Goal: Information Seeking & Learning: Check status

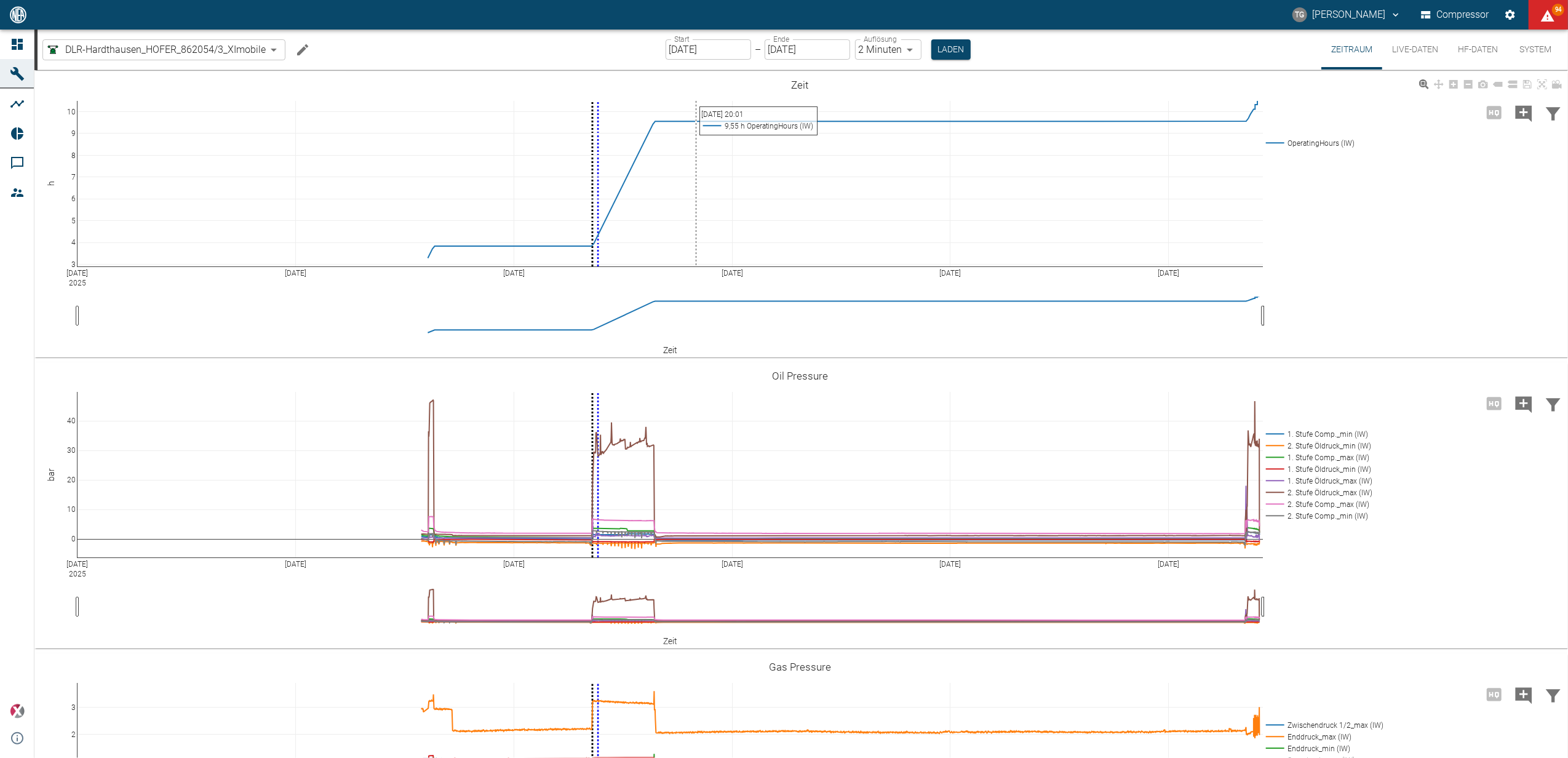
scroll to position [186, 0]
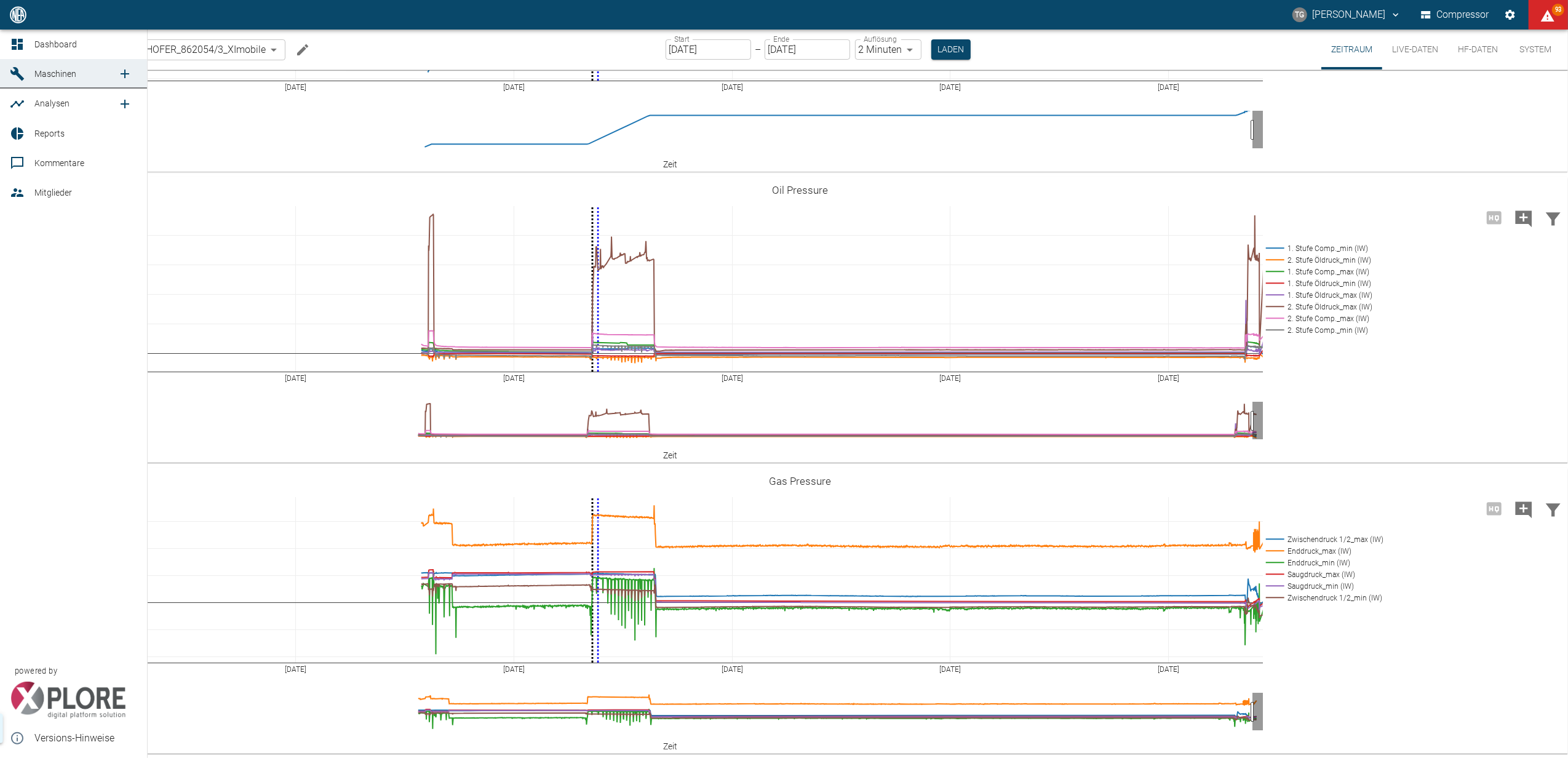
click at [20, 48] on icon at bounding box center [17, 44] width 11 height 11
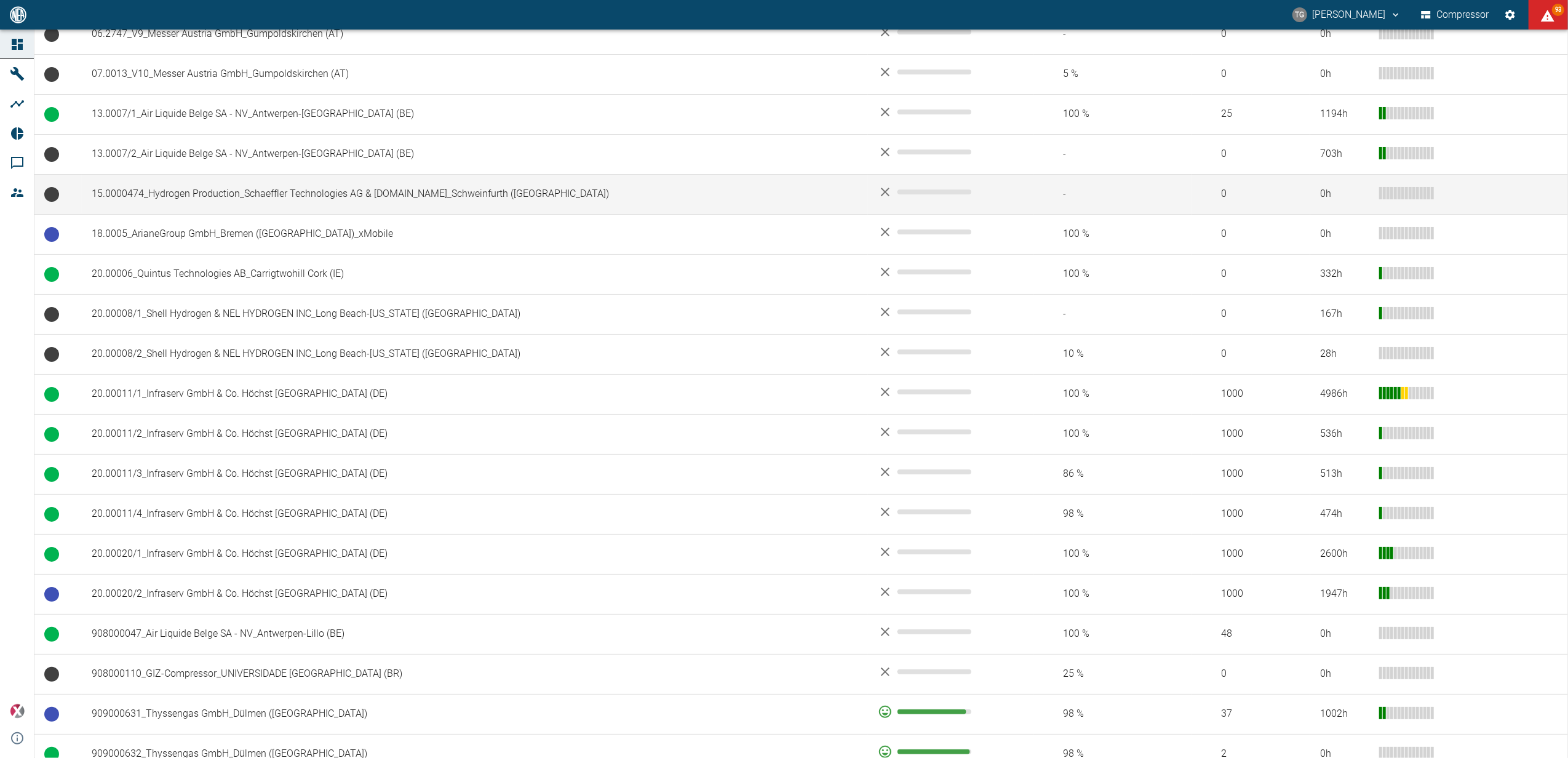
scroll to position [410, 0]
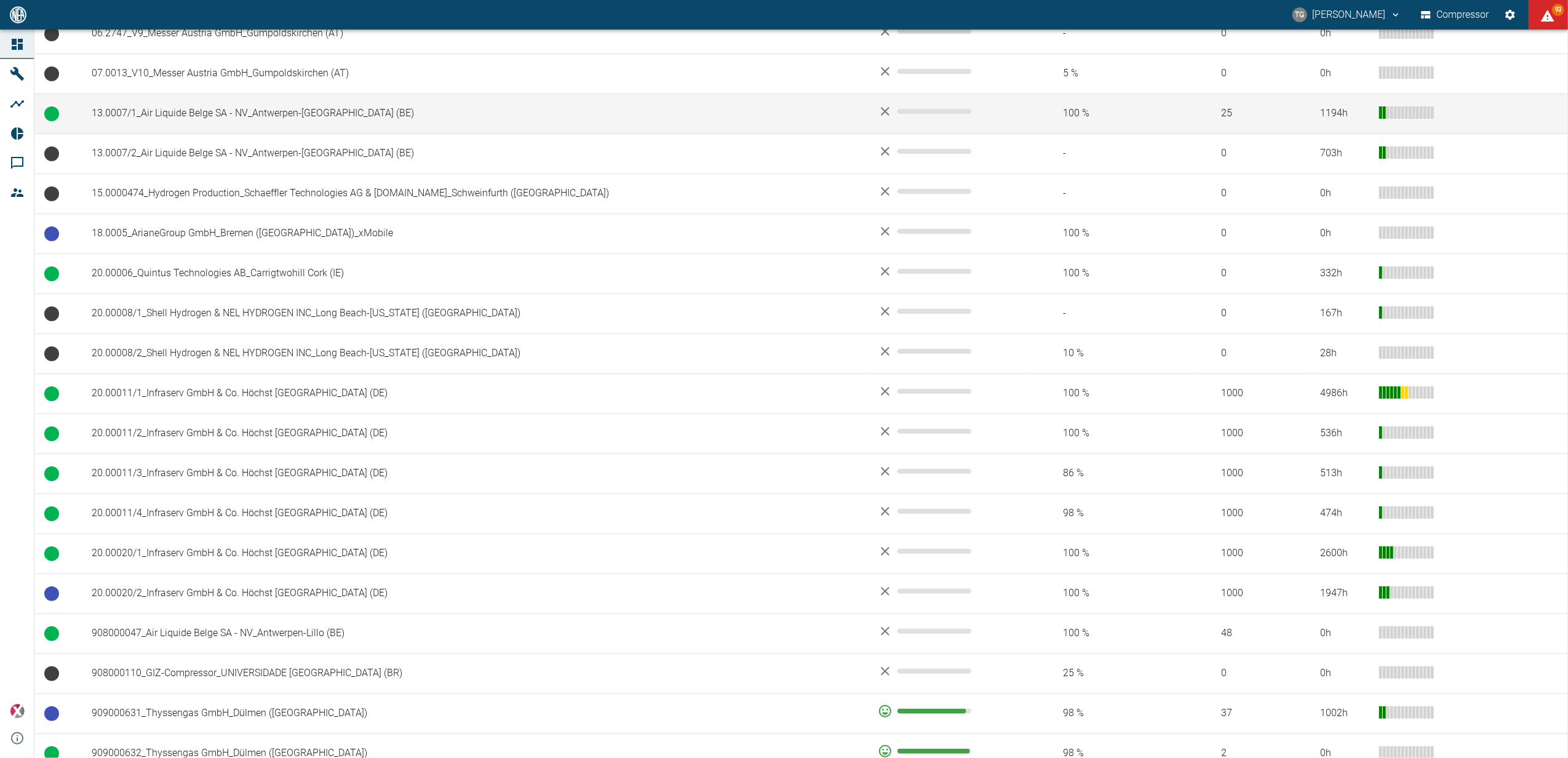
click at [274, 116] on td "13.0007/1_Air Liquide Belge SA - NV_Antwerpen-[GEOGRAPHIC_DATA] (BE)" at bounding box center [475, 113] width 786 height 40
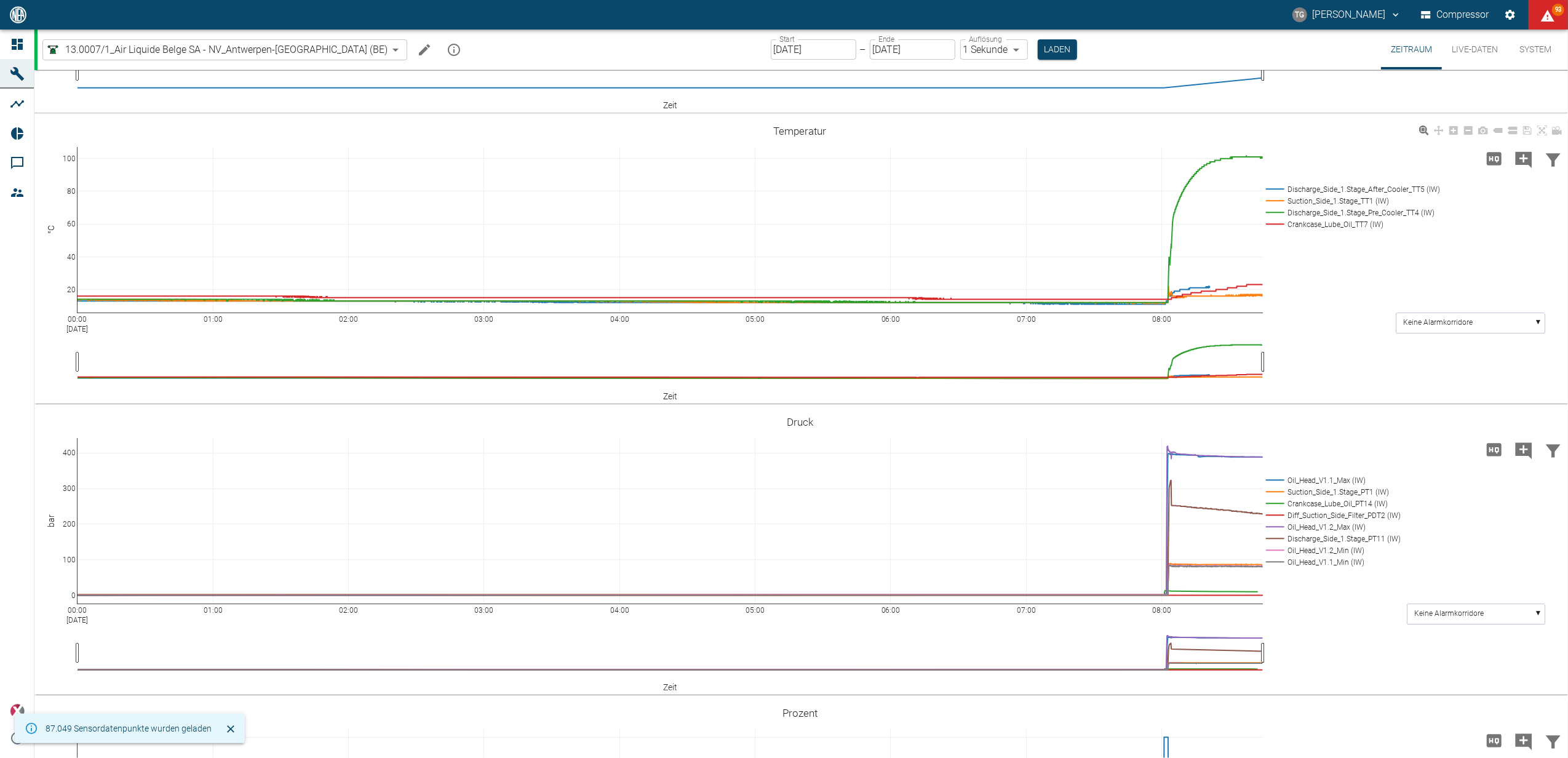
scroll to position [246, 0]
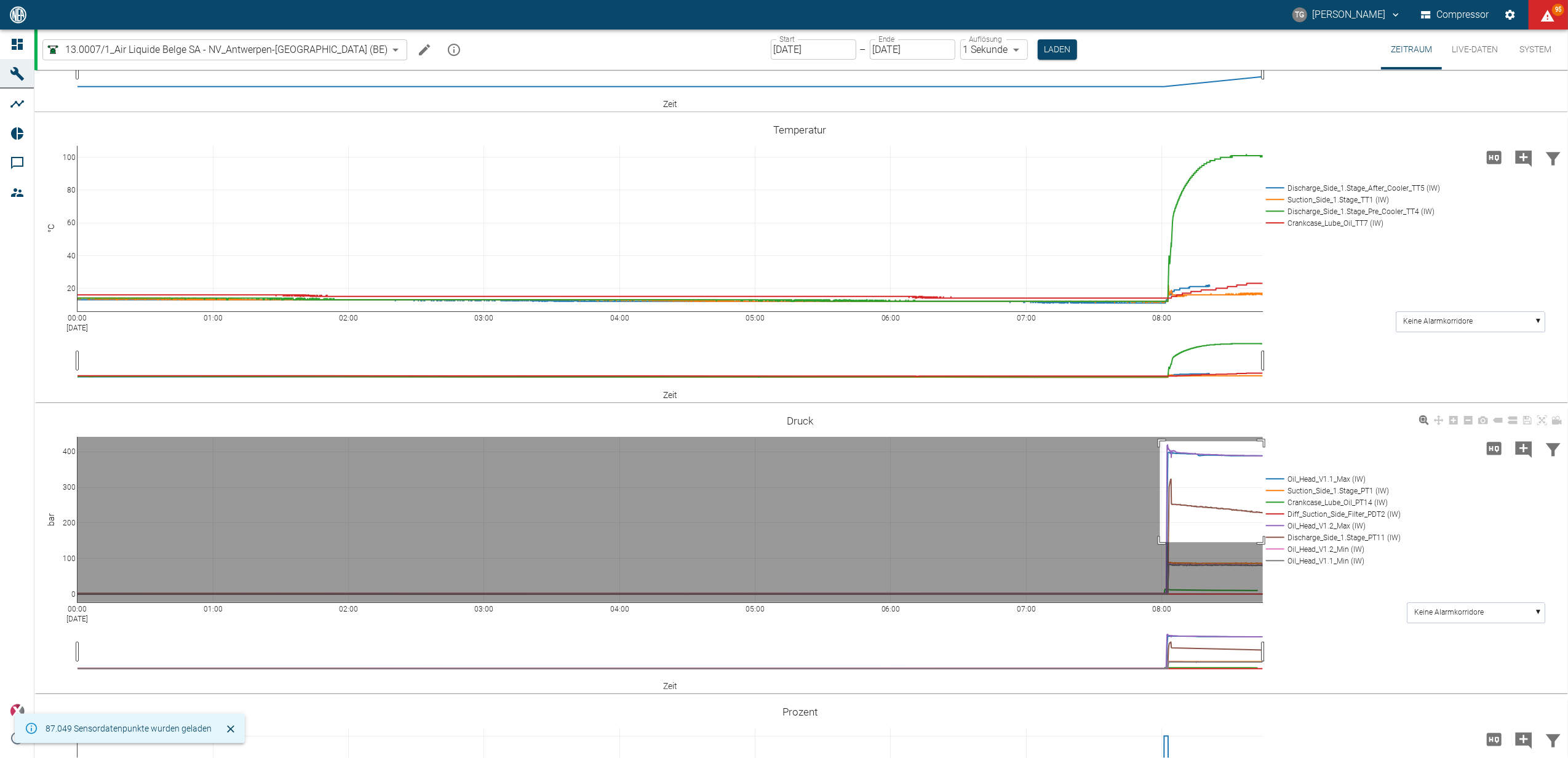
drag, startPoint x: 1160, startPoint y: 441, endPoint x: 1275, endPoint y: 540, distance: 151.7
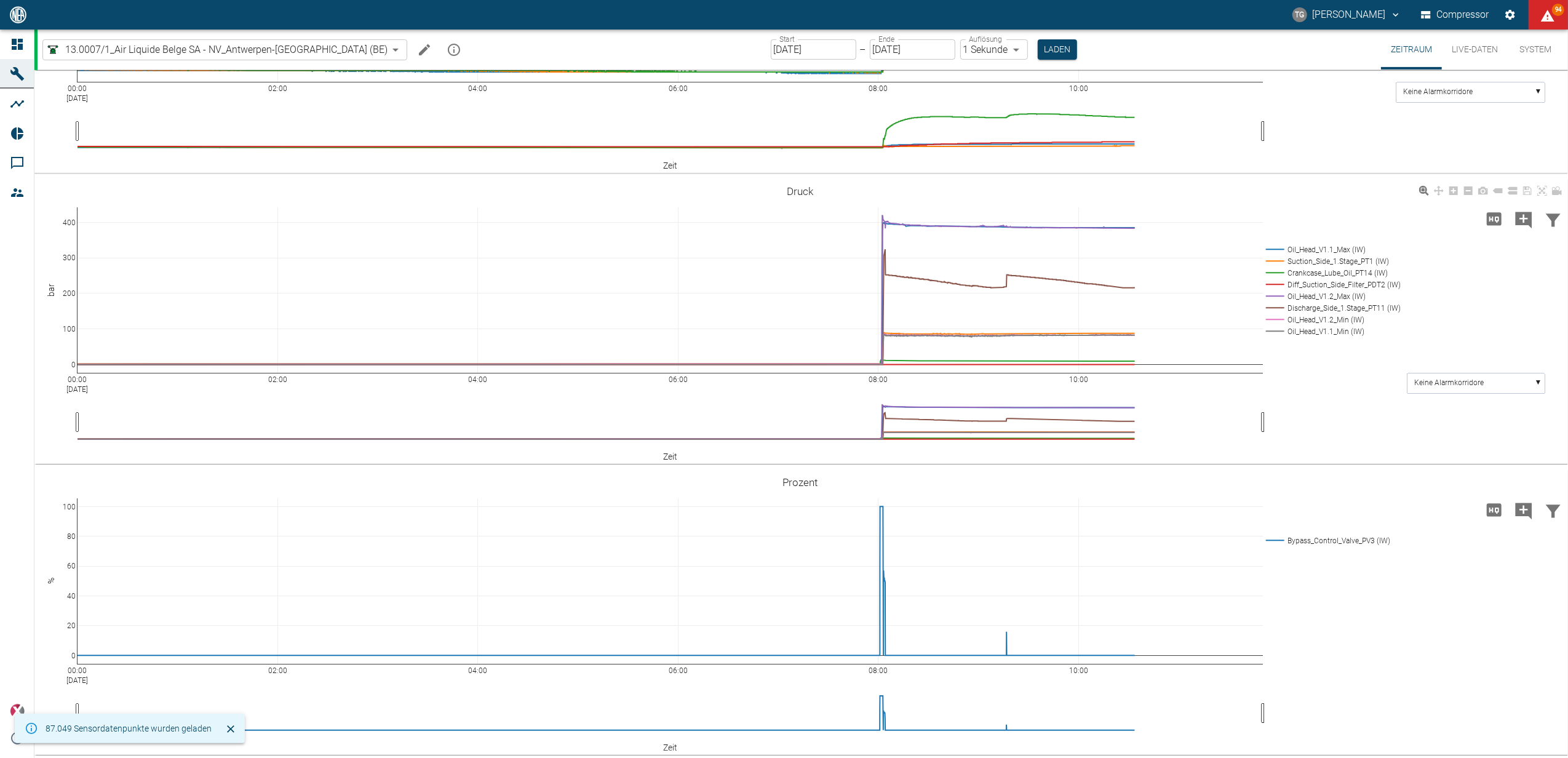
scroll to position [476, 0]
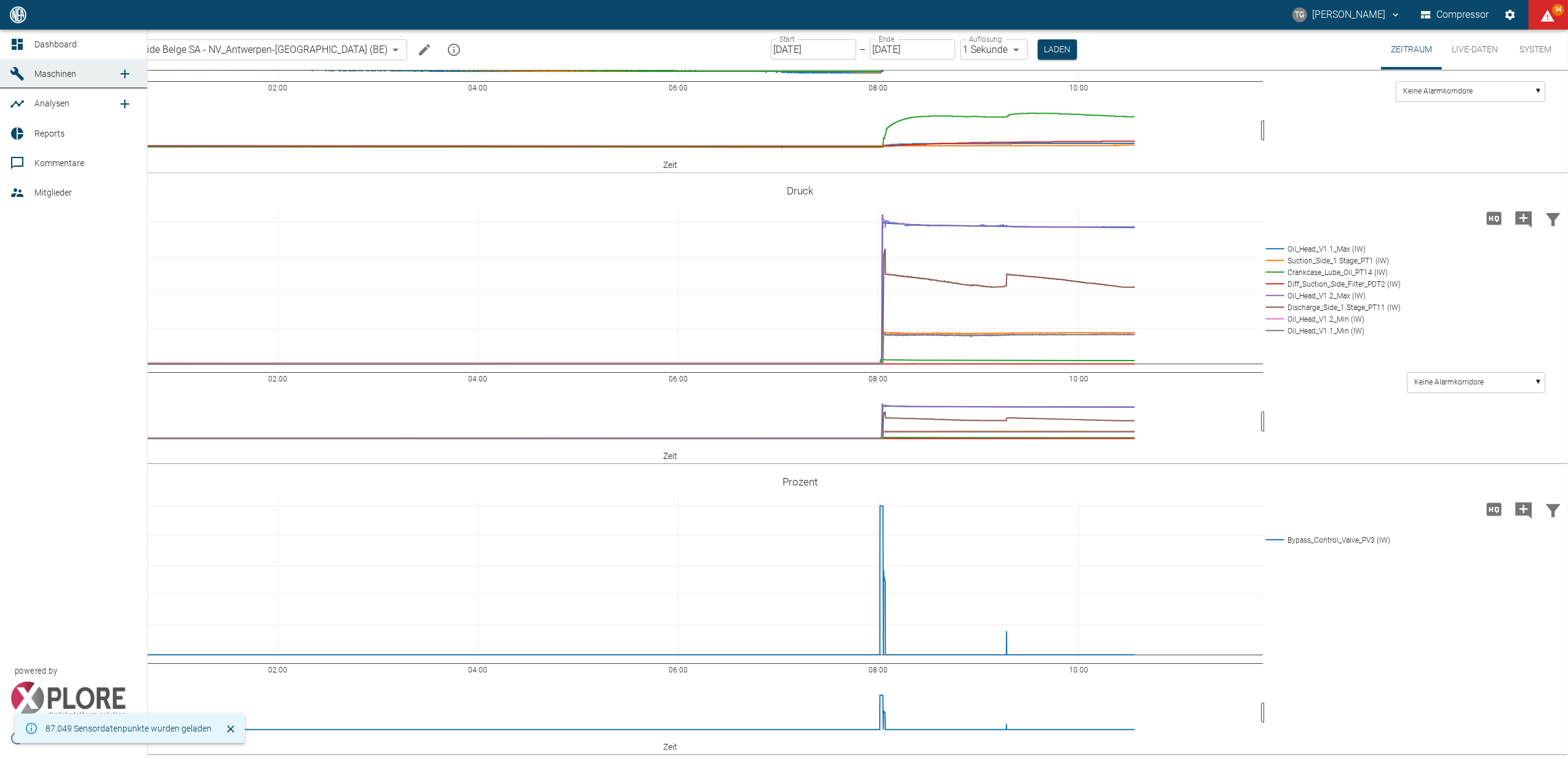
click at [15, 49] on icon at bounding box center [17, 44] width 11 height 11
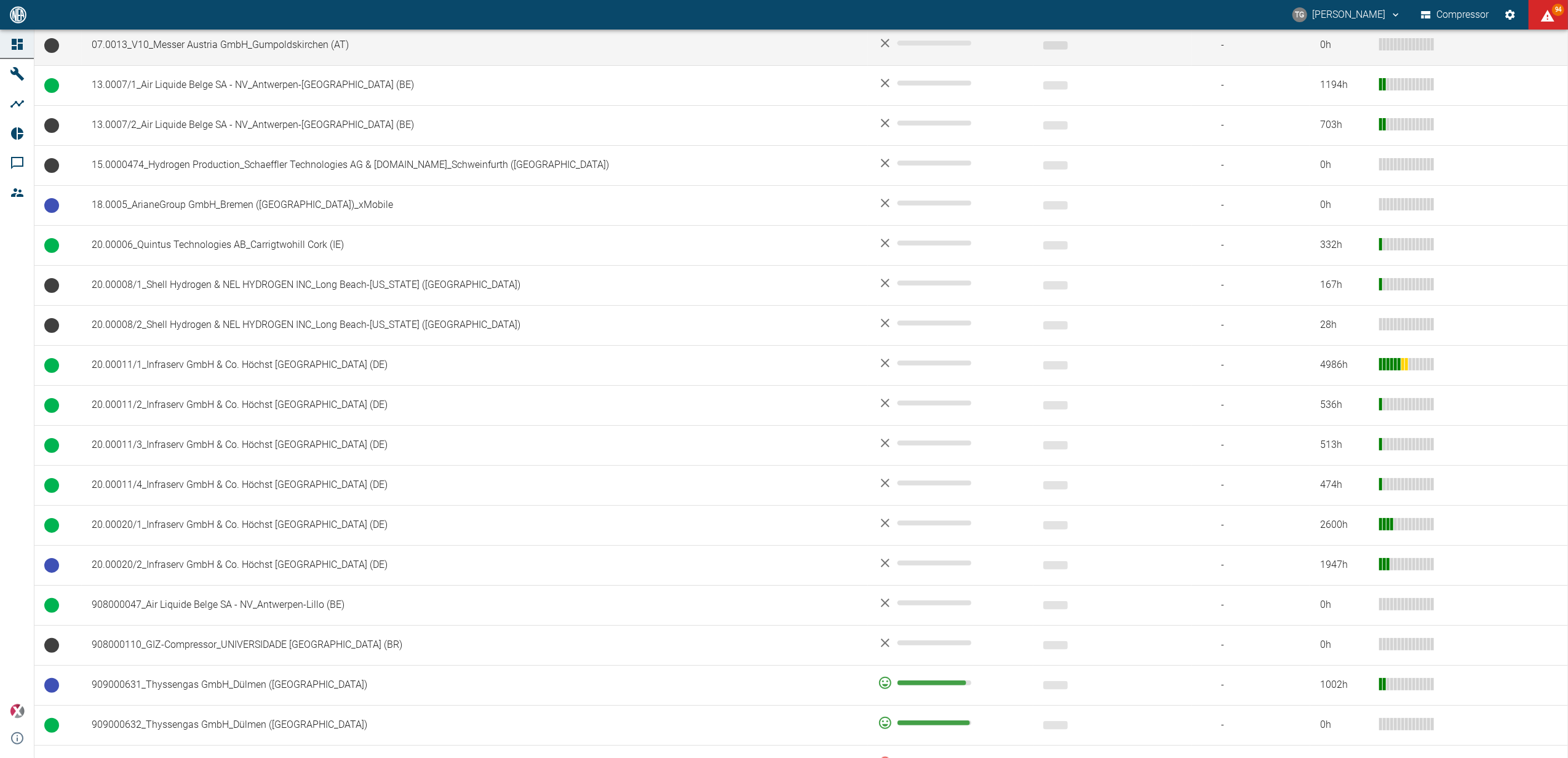
scroll to position [492, 0]
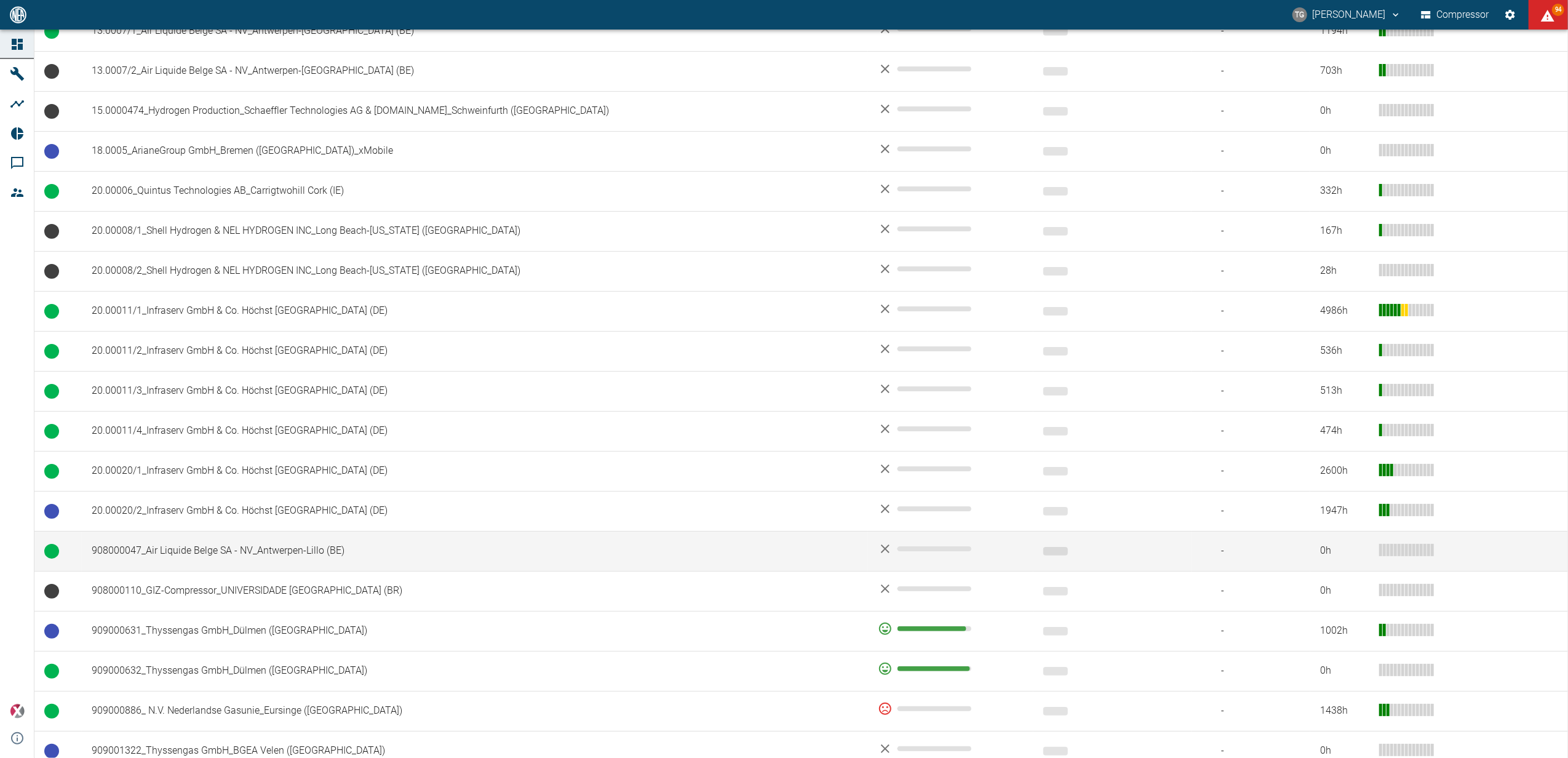
click at [187, 549] on td "908000047_Air Liquide Belge SA - NV_Antwerpen-Lillo (BE)" at bounding box center [475, 551] width 786 height 40
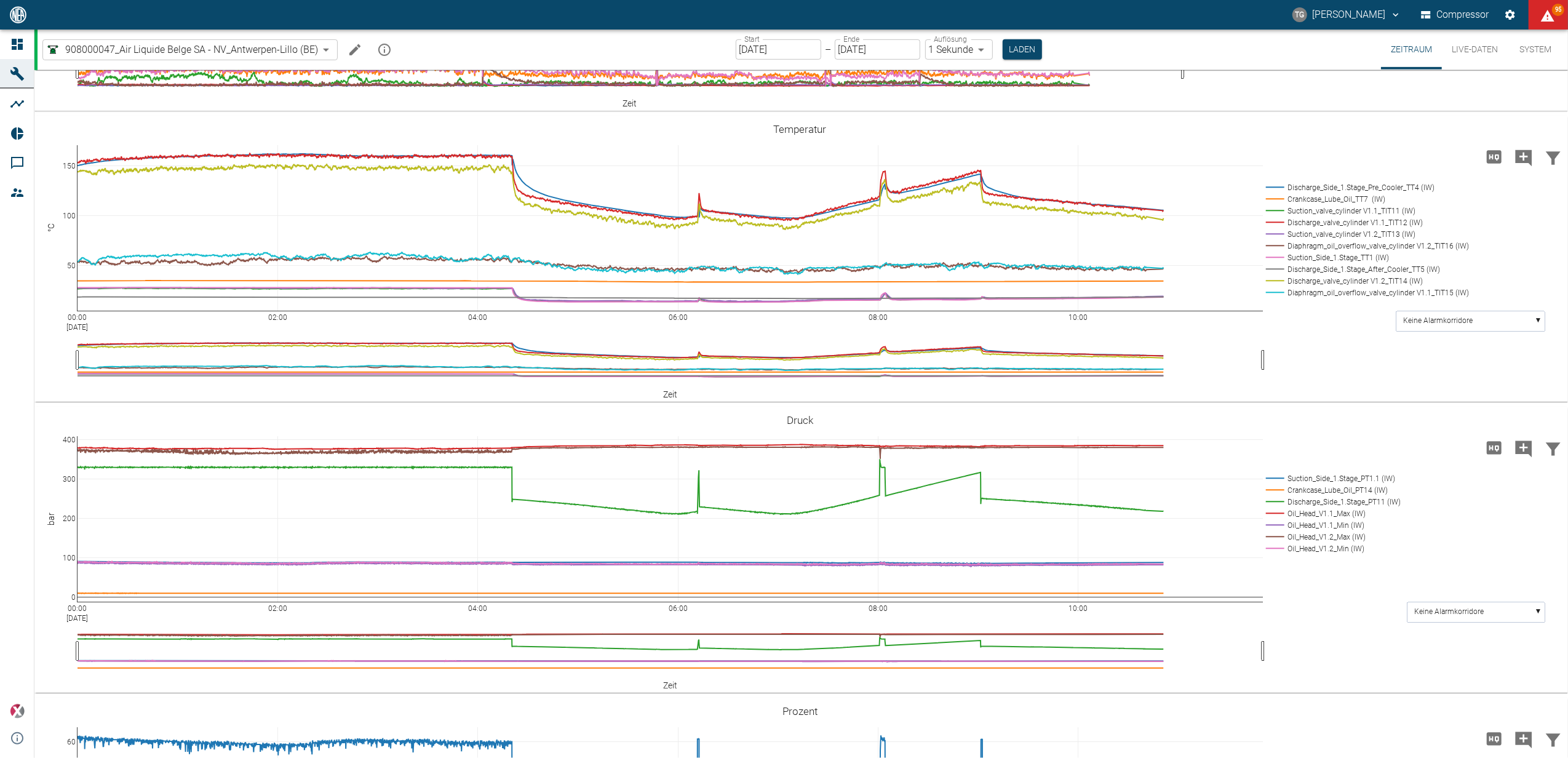
scroll to position [693, 0]
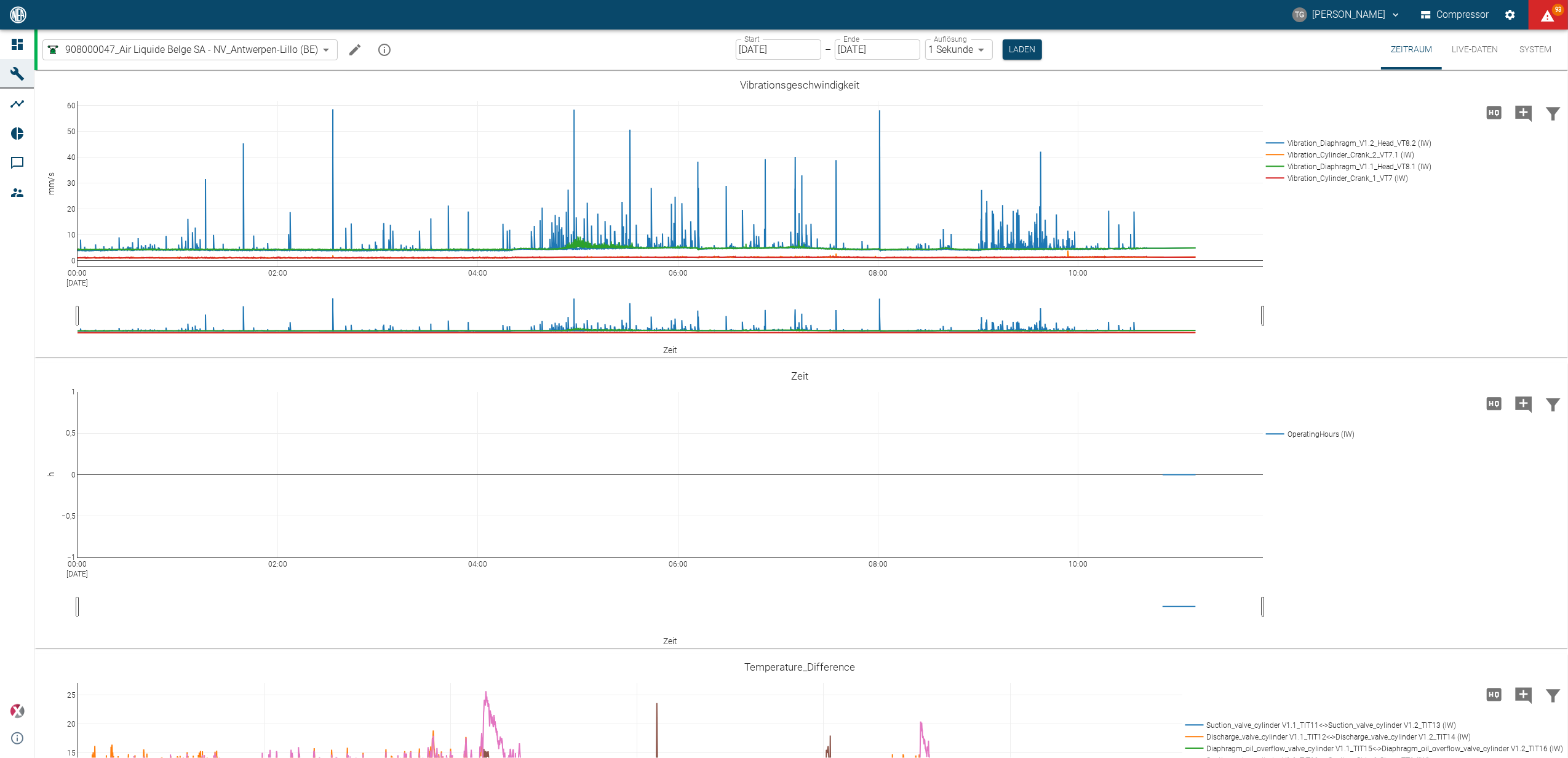
scroll to position [693, 0]
